Goal: Transaction & Acquisition: Purchase product/service

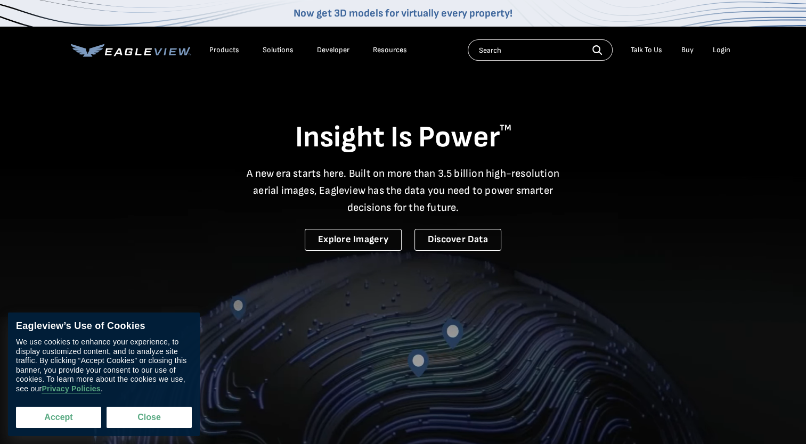
click at [57, 419] on button "Accept" at bounding box center [58, 417] width 85 height 21
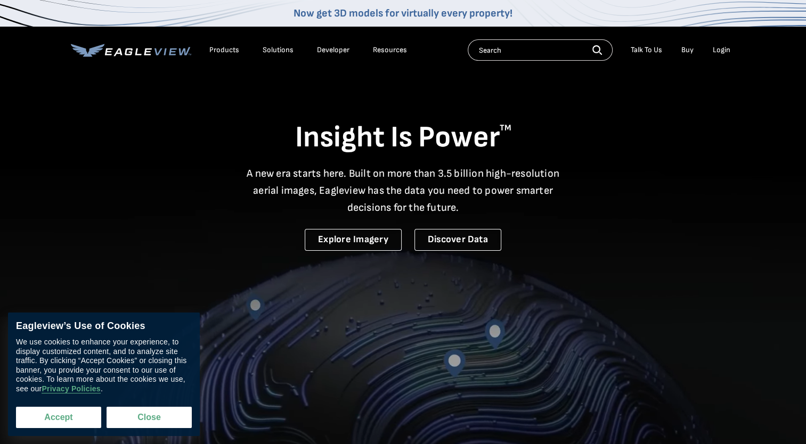
checkbox input "true"
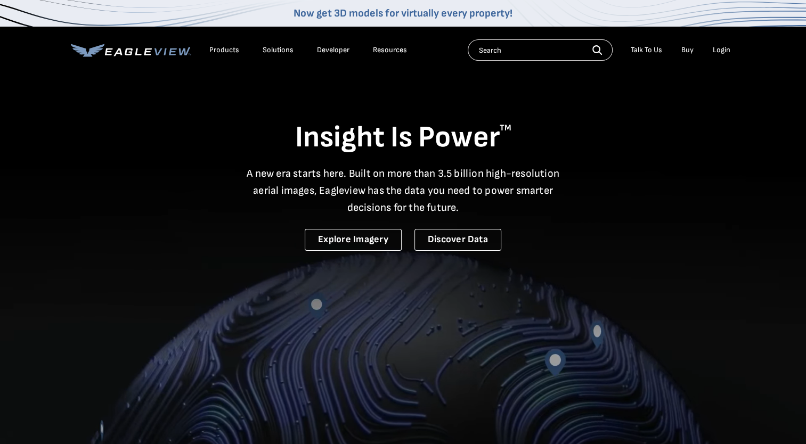
click at [722, 51] on div "Login" at bounding box center [722, 50] width 18 height 10
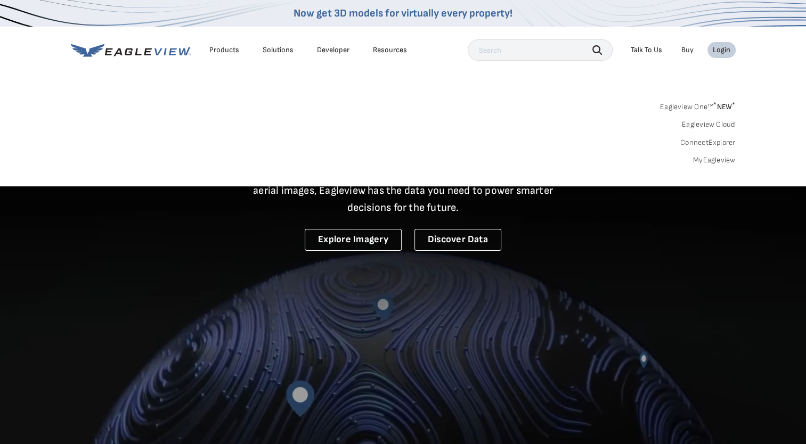
click at [717, 52] on div "Login" at bounding box center [722, 50] width 18 height 10
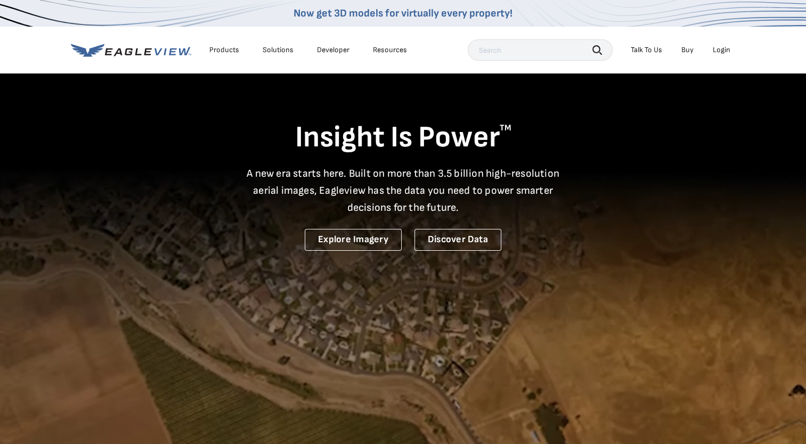
click at [719, 51] on div "Login" at bounding box center [722, 50] width 18 height 10
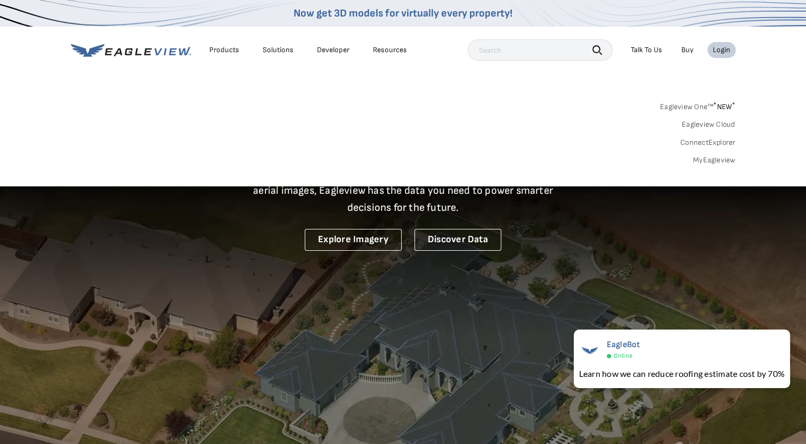
click at [705, 163] on link "MyEagleview" at bounding box center [714, 161] width 43 height 10
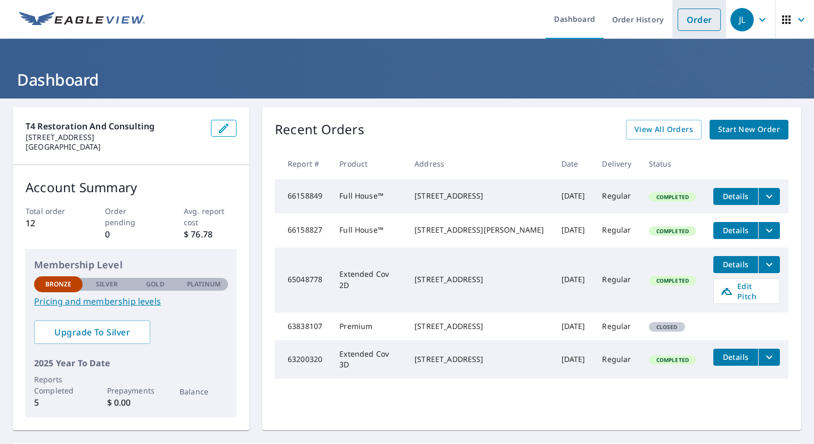
click at [689, 23] on link "Order" at bounding box center [698, 20] width 43 height 22
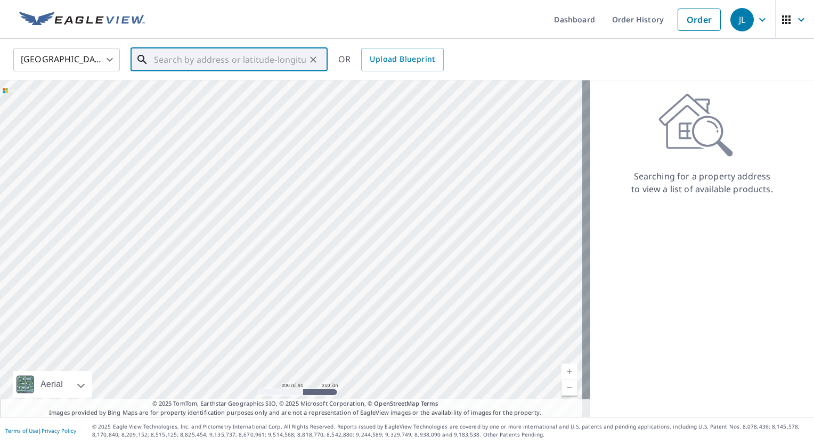
click at [197, 64] on input "text" at bounding box center [230, 60] width 152 height 30
paste input "[STREET_ADDRESS]"
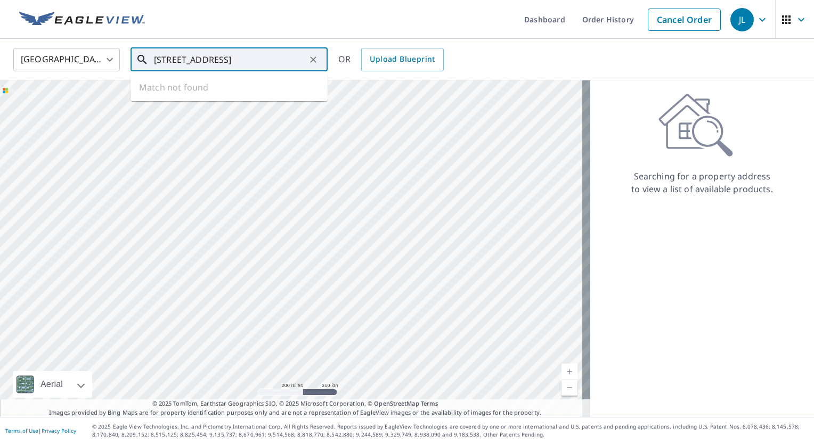
scroll to position [0, 1]
click at [191, 98] on p "[GEOGRAPHIC_DATA]" at bounding box center [235, 102] width 167 height 11
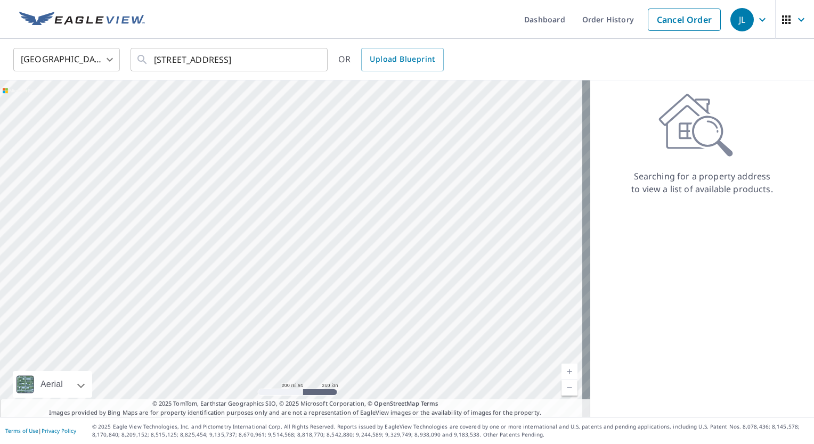
type input "[STREET_ADDRESS]"
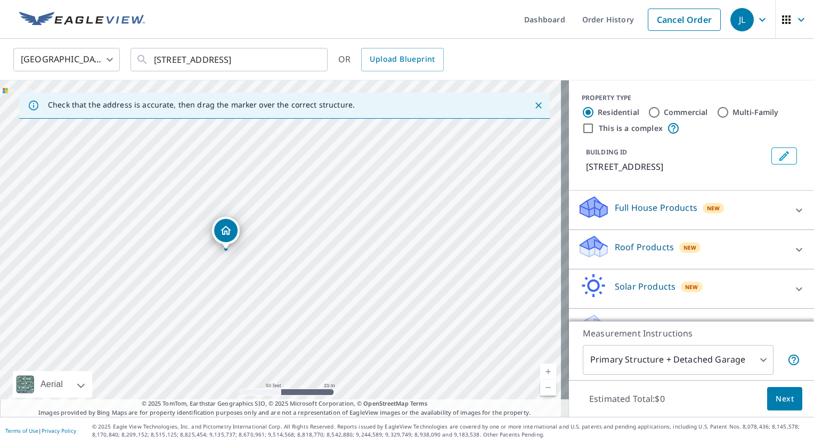
drag, startPoint x: 224, startPoint y: 313, endPoint x: 388, endPoint y: 167, distance: 219.6
click at [388, 167] on div "[STREET_ADDRESS]" at bounding box center [284, 248] width 569 height 337
click at [648, 113] on input "Commercial" at bounding box center [654, 112] width 13 height 13
radio input "true"
type input "4"
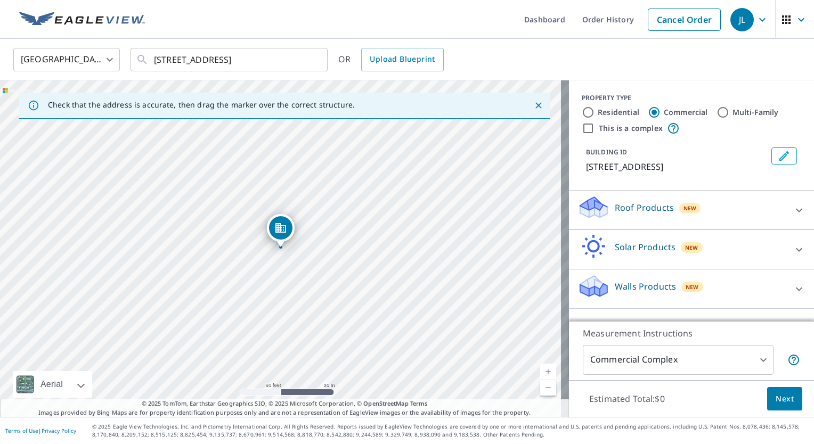
click at [792, 212] on icon at bounding box center [798, 210] width 13 height 13
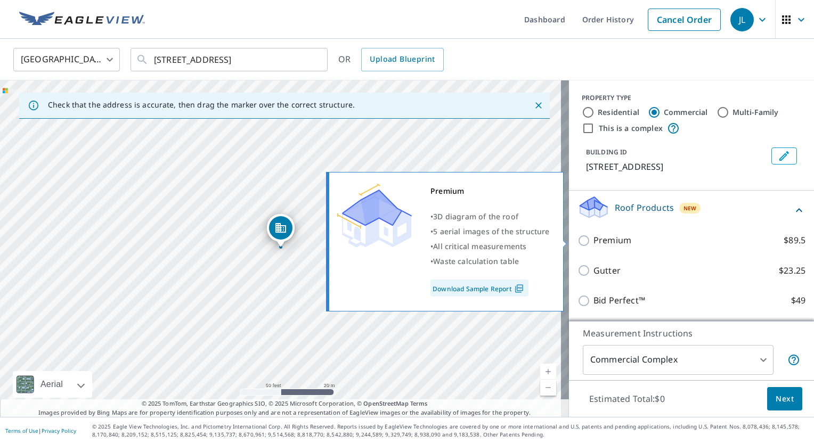
click at [577, 240] on input "Premium $89.5" at bounding box center [585, 240] width 16 height 13
checkbox input "true"
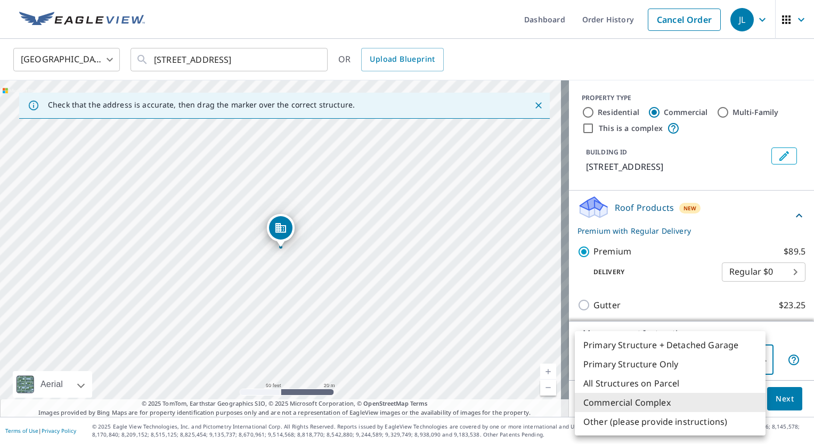
click at [730, 366] on body "JL JL Dashboard Order History Cancel Order JL [GEOGRAPHIC_DATA] US ​ [STREET_AD…" at bounding box center [407, 222] width 814 height 444
click at [650, 367] on li "Primary Structure Only" at bounding box center [670, 364] width 191 height 19
type input "2"
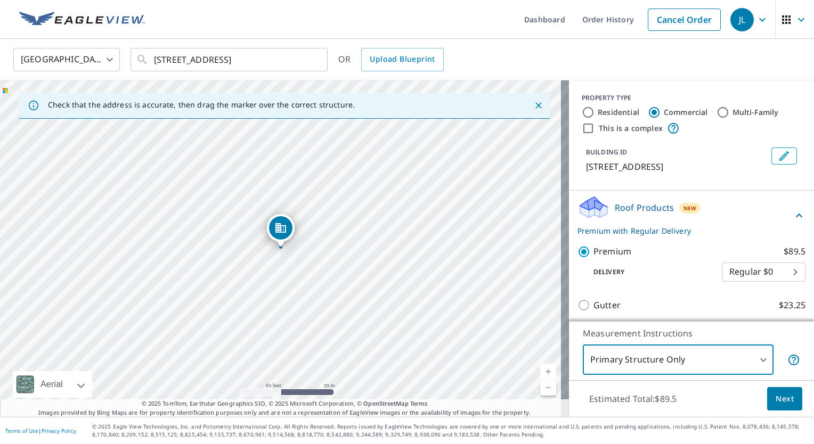
click at [775, 400] on span "Next" at bounding box center [784, 398] width 18 height 13
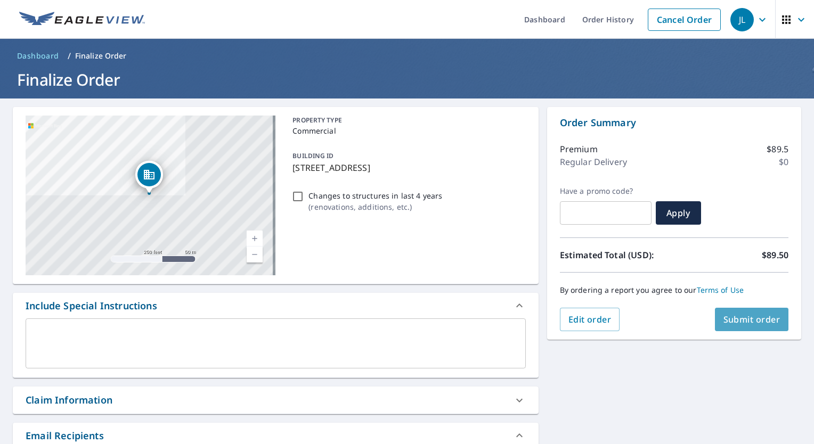
click at [745, 319] on span "Submit order" at bounding box center [751, 320] width 57 height 12
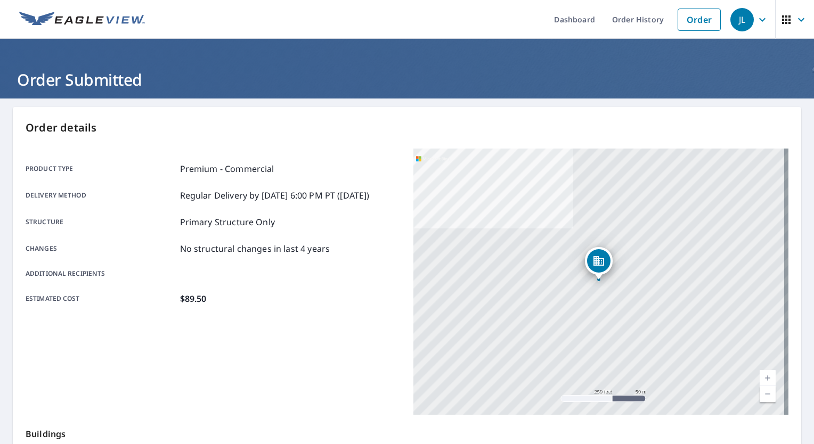
click at [797, 20] on icon "button" at bounding box center [801, 19] width 13 height 13
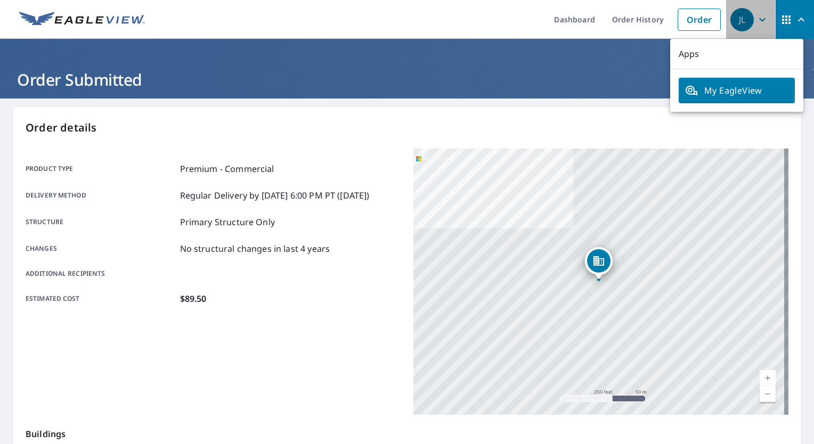
click at [756, 22] on icon "button" at bounding box center [762, 19] width 13 height 13
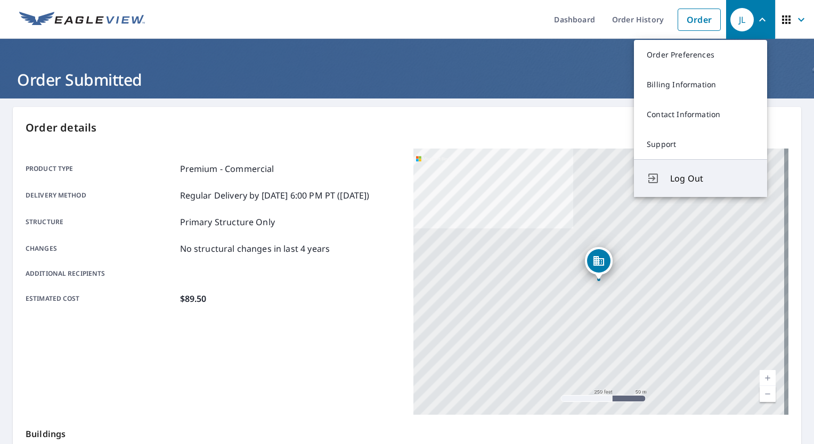
click at [680, 178] on span "Log Out" at bounding box center [712, 178] width 84 height 13
